Goal: Information Seeking & Learning: Learn about a topic

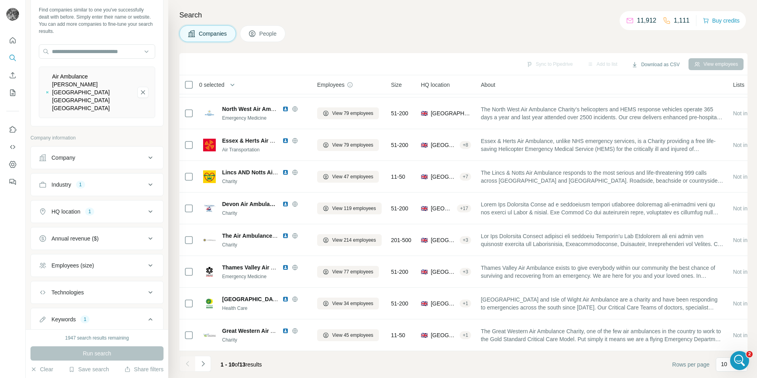
scroll to position [2496, 0]
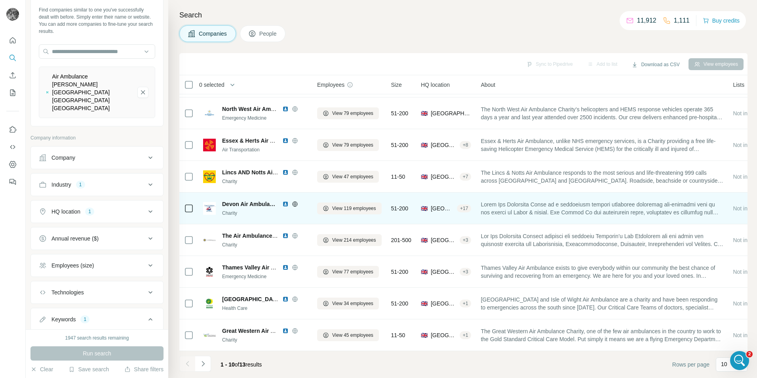
click at [286, 201] on img at bounding box center [285, 204] width 6 height 6
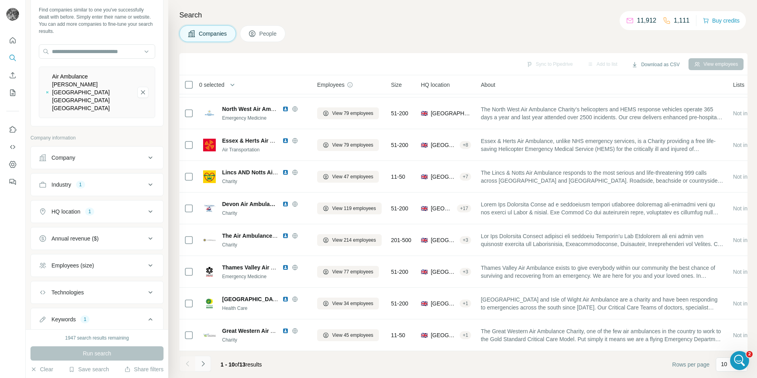
click at [205, 363] on icon "Navigate to next page" at bounding box center [203, 364] width 8 height 8
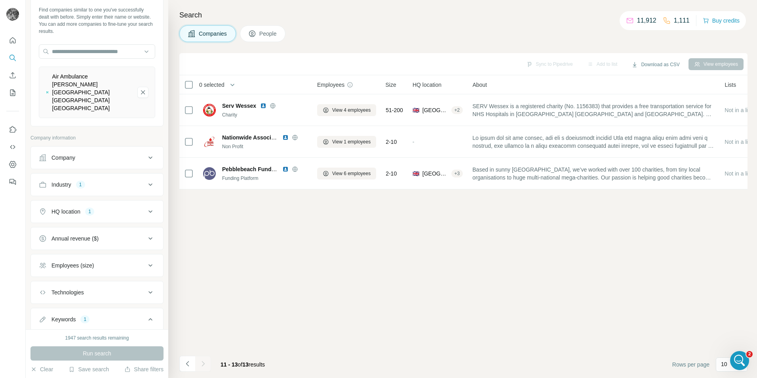
scroll to position [0, 0]
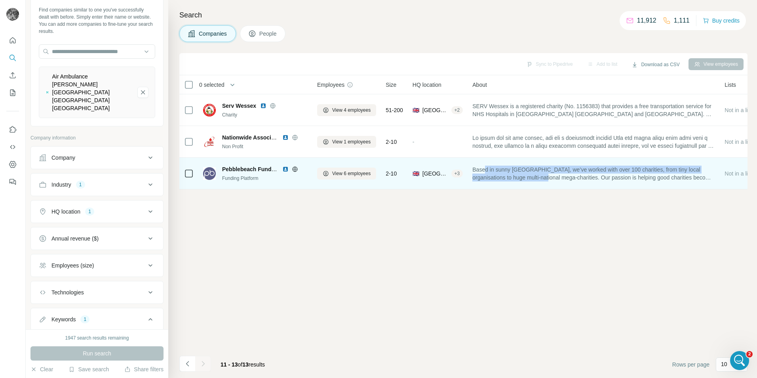
drag, startPoint x: 539, startPoint y: 174, endPoint x: 488, endPoint y: 170, distance: 50.9
click at [488, 170] on span "Based in sunny Brighton, we’ve worked with over 100 charities, from tiny local …" at bounding box center [593, 174] width 243 height 16
drag, startPoint x: 488, startPoint y: 170, endPoint x: 484, endPoint y: 176, distance: 7.7
click at [484, 176] on span "Based in sunny Brighton, we’ve worked with over 100 charities, from tiny local …" at bounding box center [593, 174] width 243 height 16
click at [286, 170] on img at bounding box center [285, 169] width 6 height 6
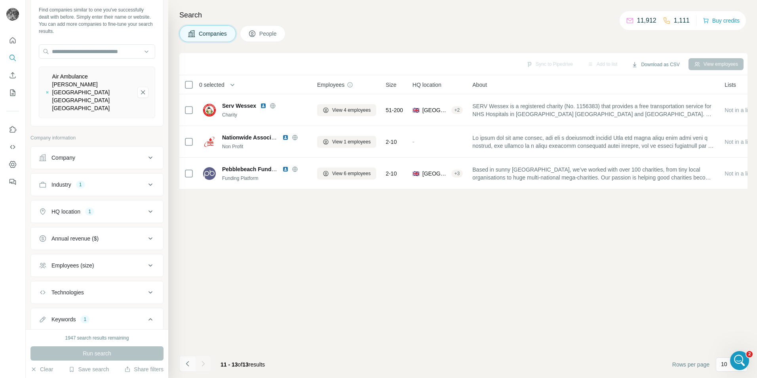
click at [192, 368] on button "Navigate to previous page" at bounding box center [187, 364] width 16 height 16
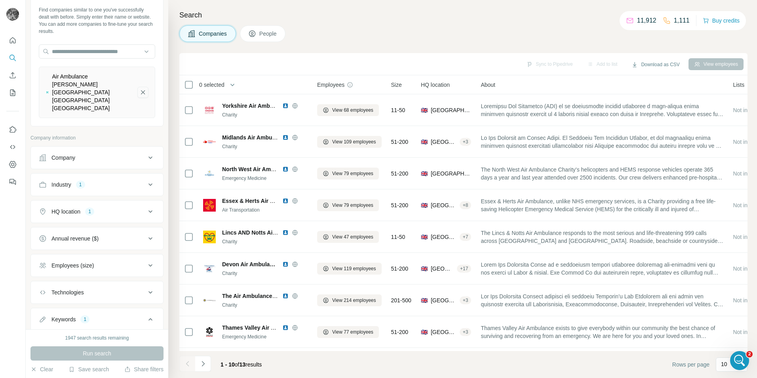
click at [139, 88] on icon "Air Ambulance Charity Kent Surrey Sussex-remove-button" at bounding box center [142, 92] width 7 height 8
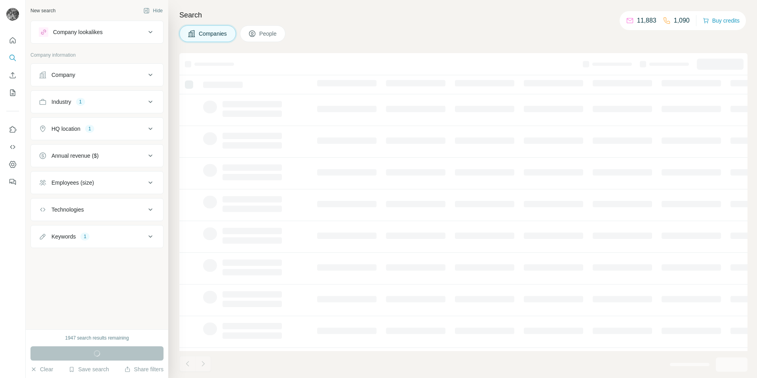
click at [122, 239] on div "Keywords 1" at bounding box center [92, 236] width 107 height 8
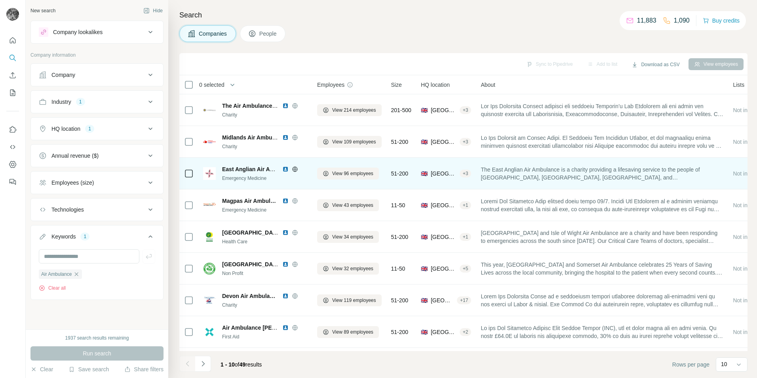
click at [284, 171] on img at bounding box center [285, 169] width 6 height 6
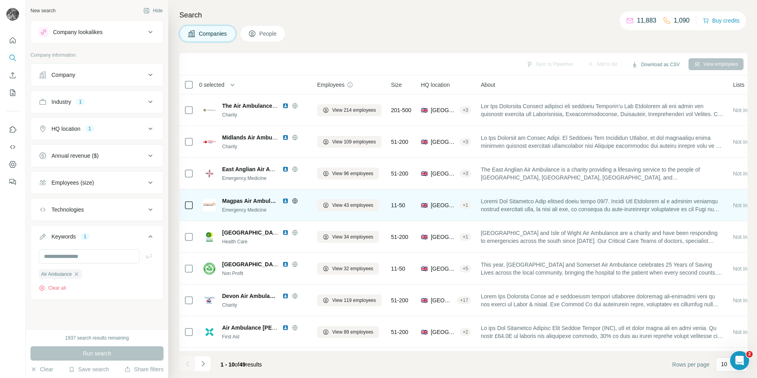
click at [286, 201] on img at bounding box center [285, 201] width 6 height 6
